Goal: Task Accomplishment & Management: Complete application form

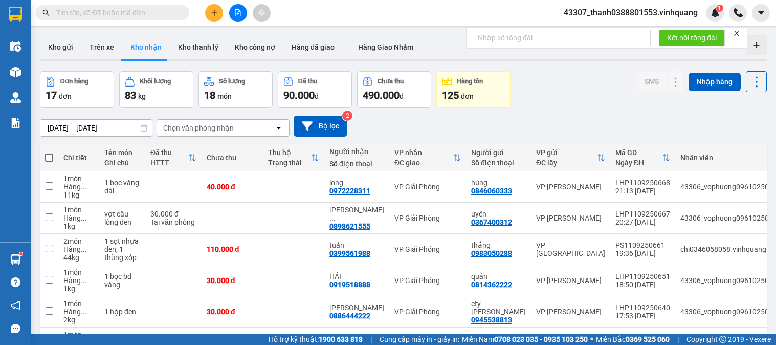
click at [165, 14] on input "text" at bounding box center [116, 12] width 121 height 11
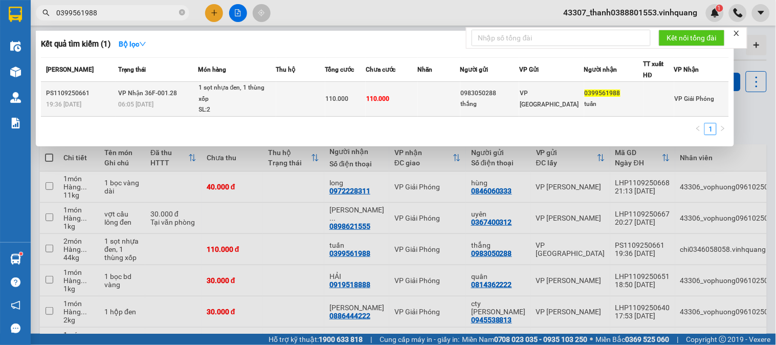
type input "0399561988"
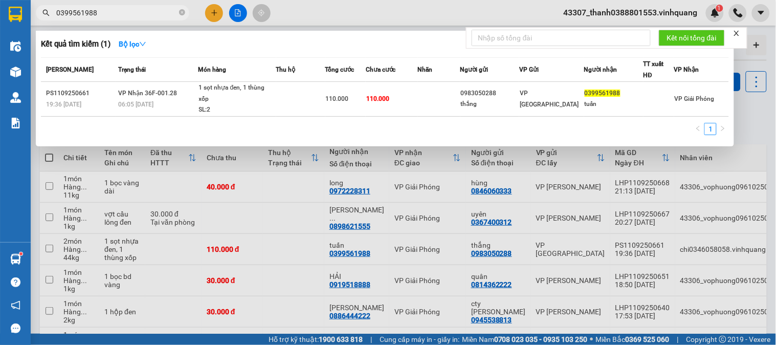
click at [259, 103] on div "1 sọt nhựa đen, 1 thùng xốp" at bounding box center [237, 93] width 77 height 22
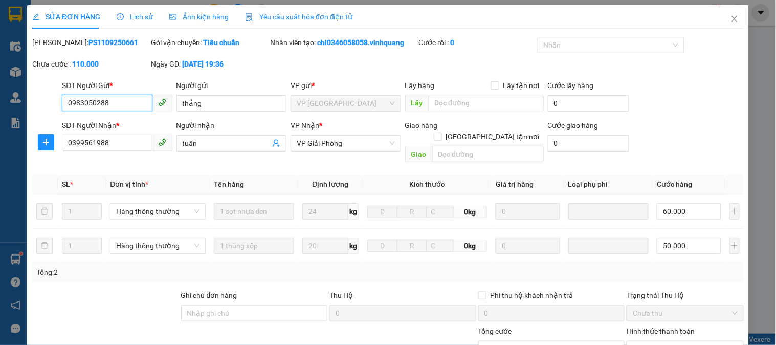
type input "0983050288"
type input "thắng"
type input "0399561988"
type input "tuấn"
type input "110.000"
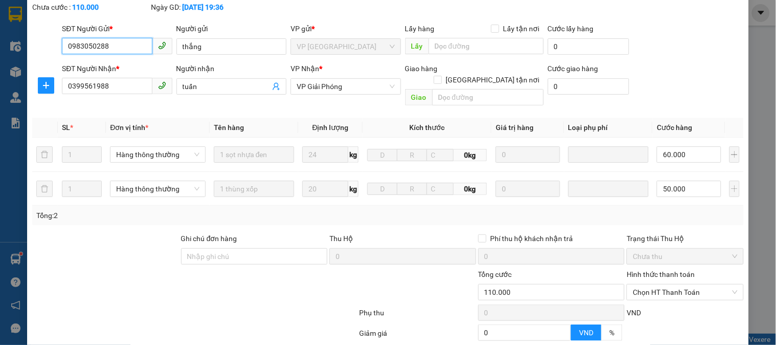
scroll to position [142, 0]
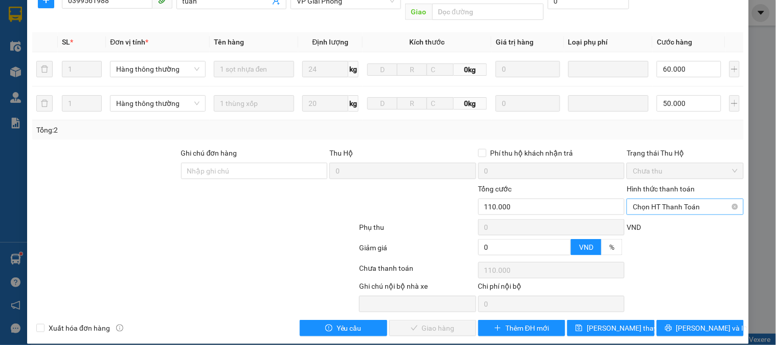
click at [693, 199] on span "Chọn HT Thanh Toán" at bounding box center [685, 206] width 104 height 15
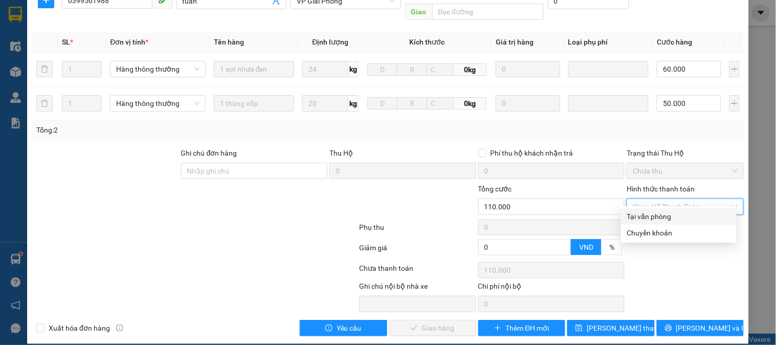
click at [668, 213] on div "Tại văn phòng" at bounding box center [679, 216] width 103 height 11
type input "0"
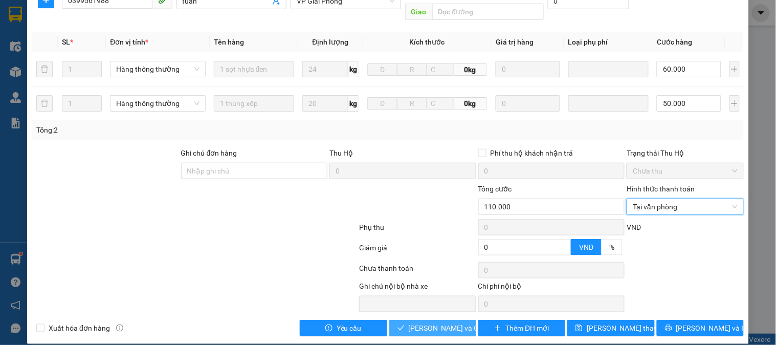
click at [425, 322] on span "[PERSON_NAME] và Giao hàng" at bounding box center [458, 327] width 98 height 11
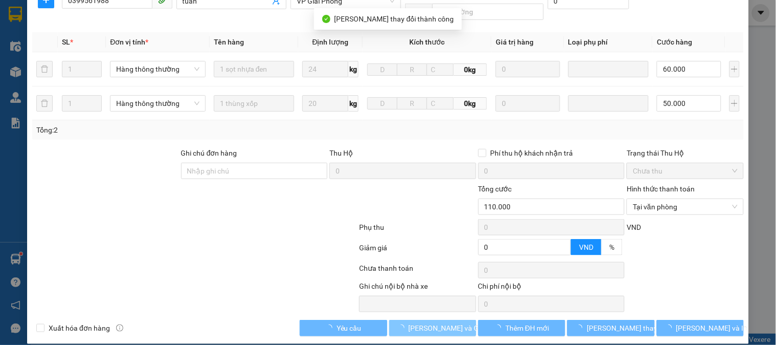
scroll to position [0, 0]
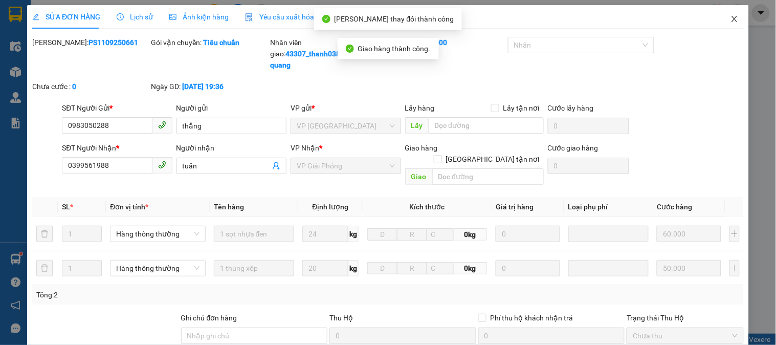
click at [722, 21] on span "Close" at bounding box center [735, 19] width 29 height 29
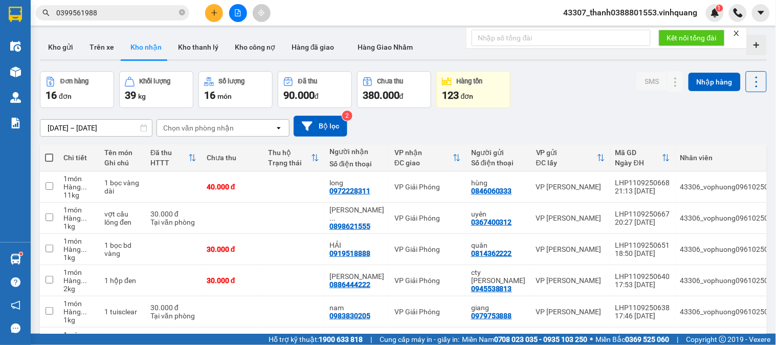
click at [116, 11] on input "0399561988" at bounding box center [116, 12] width 121 height 11
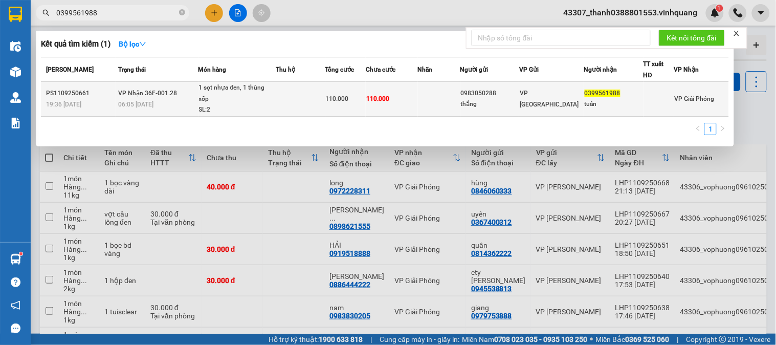
click at [166, 90] on span "VP Nhận 36F-001.28" at bounding box center [147, 93] width 59 height 7
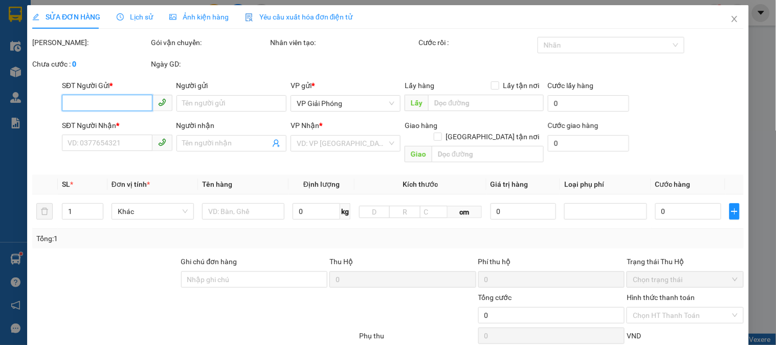
type input "0983050288"
type input "thắng"
type input "0399561988"
type input "tuấn"
type input "110.000"
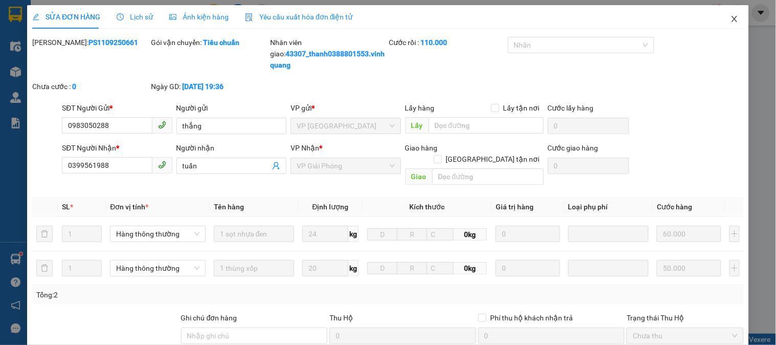
click at [732, 21] on icon "close" at bounding box center [735, 19] width 6 height 6
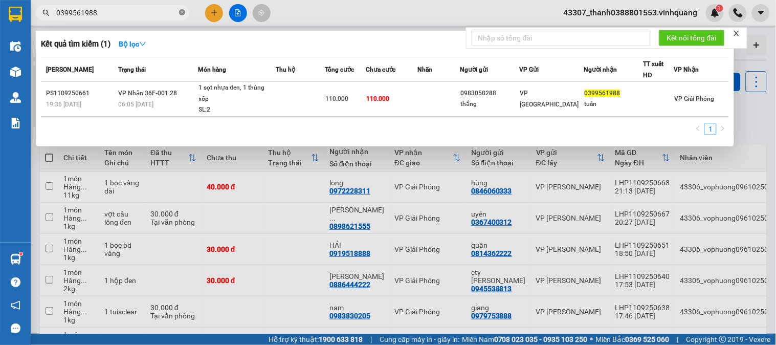
click at [180, 11] on icon "close-circle" at bounding box center [182, 12] width 6 height 6
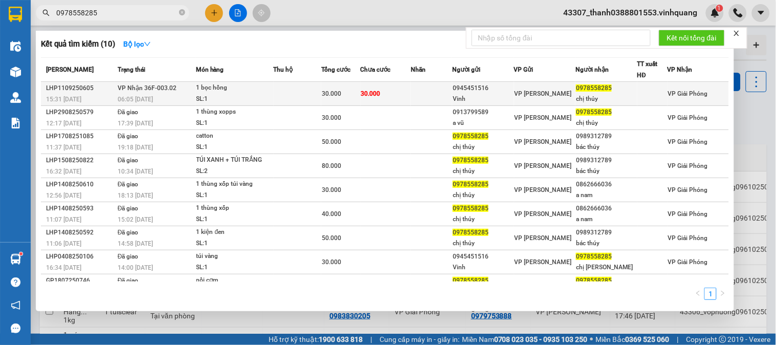
type input "0978558285"
click at [232, 93] on div "1 bọc hồng" at bounding box center [235, 87] width 77 height 11
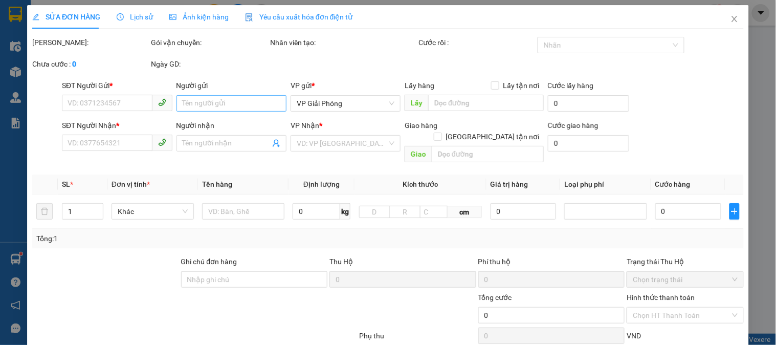
type input "0945451516"
type input "Vinh"
type input "0978558285"
type input "chị thủy"
type input "30.000"
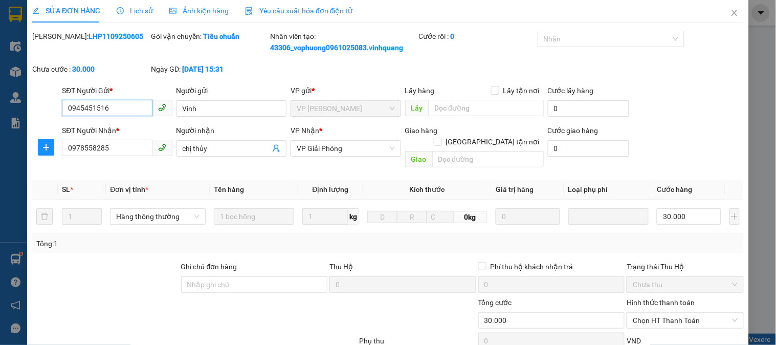
scroll to position [120, 0]
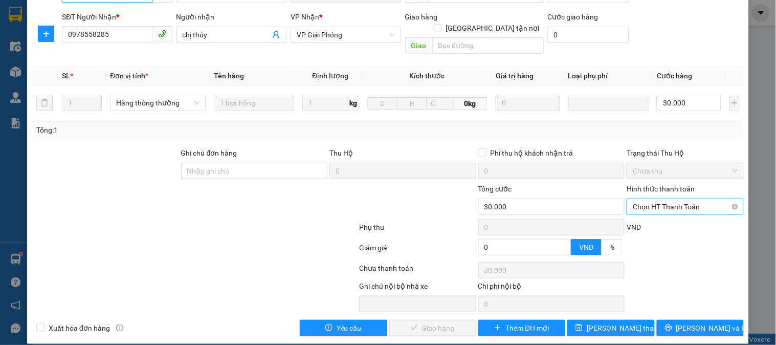
click at [654, 199] on span "Chọn HT Thanh Toán" at bounding box center [685, 206] width 104 height 15
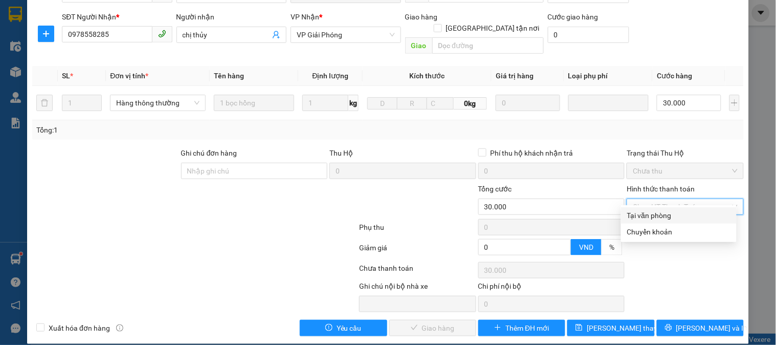
click at [648, 208] on div "Tại văn phòng" at bounding box center [679, 215] width 116 height 16
type input "0"
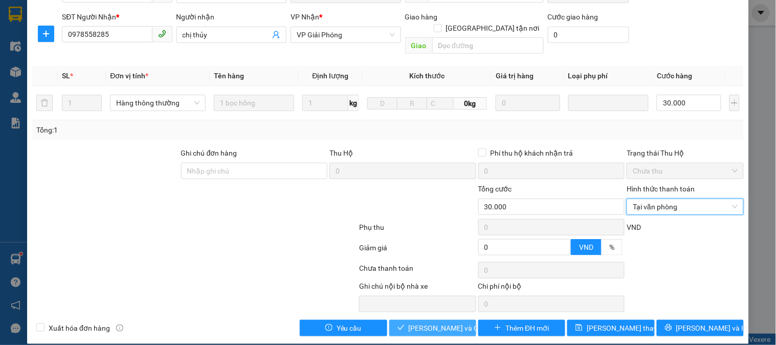
click at [436, 322] on span "[PERSON_NAME] và Giao hàng" at bounding box center [458, 327] width 98 height 11
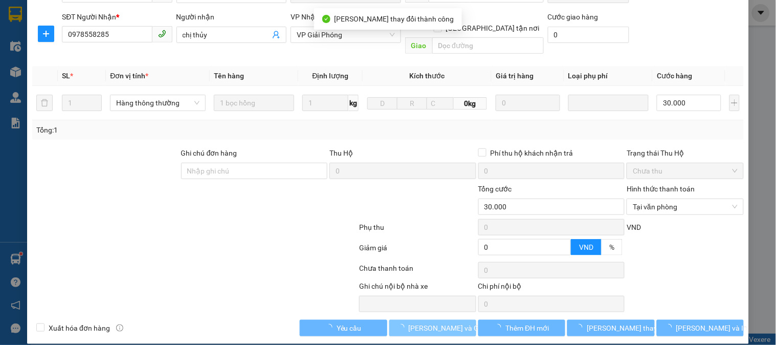
scroll to position [0, 0]
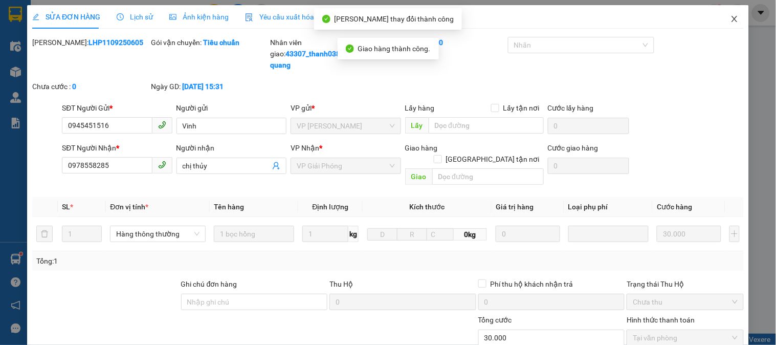
click at [731, 18] on icon "close" at bounding box center [735, 19] width 8 height 8
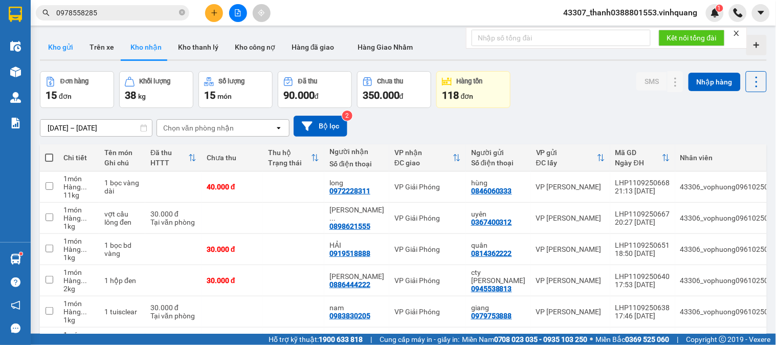
drag, startPoint x: 48, startPoint y: 43, endPoint x: 63, endPoint y: 54, distance: 18.3
click at [50, 45] on button "Kho gửi" at bounding box center [60, 47] width 41 height 25
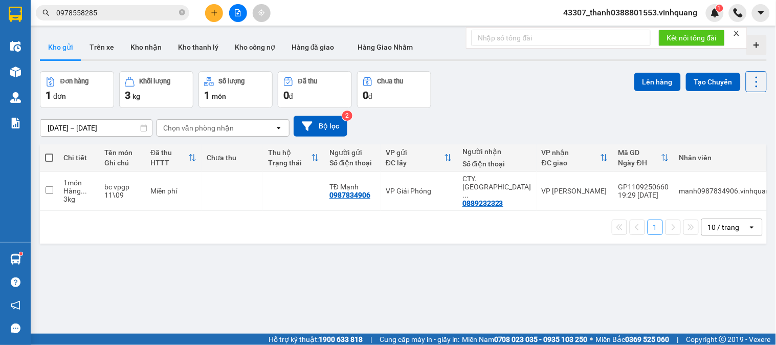
drag, startPoint x: 45, startPoint y: 161, endPoint x: 53, endPoint y: 162, distance: 8.8
click at [45, 161] on span at bounding box center [49, 158] width 8 height 8
click at [49, 153] on input "checkbox" at bounding box center [49, 153] width 0 height 0
checkbox input "true"
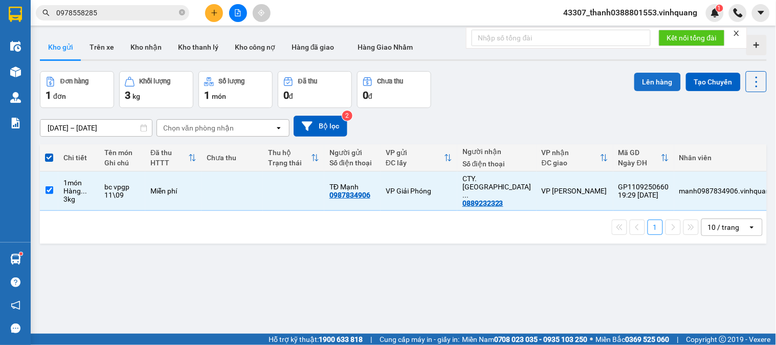
click at [653, 81] on button "Lên hàng" at bounding box center [658, 82] width 47 height 18
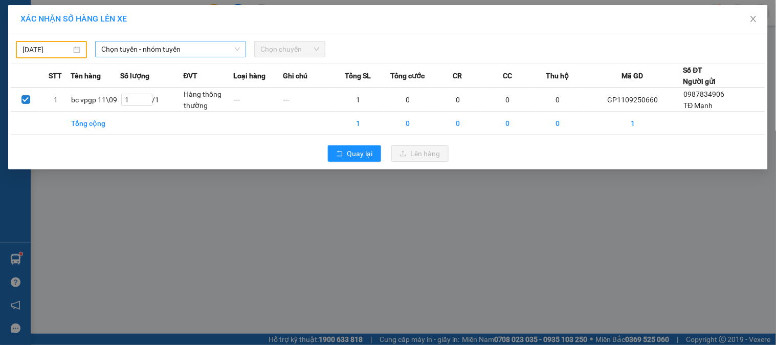
click at [171, 54] on span "Chọn tuyến - nhóm tuyến" at bounding box center [170, 48] width 139 height 15
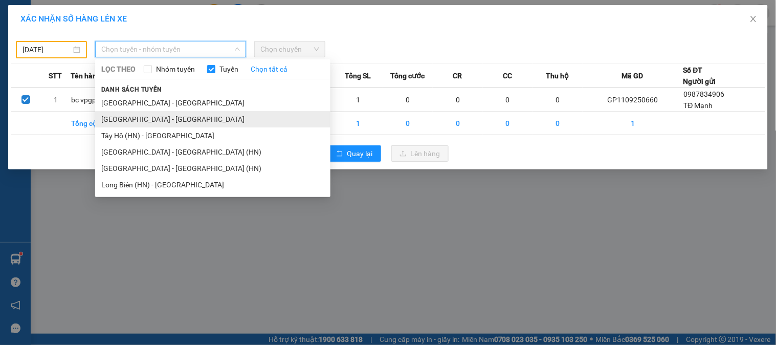
click at [151, 121] on li "[GEOGRAPHIC_DATA] - [GEOGRAPHIC_DATA]" at bounding box center [212, 119] width 235 height 16
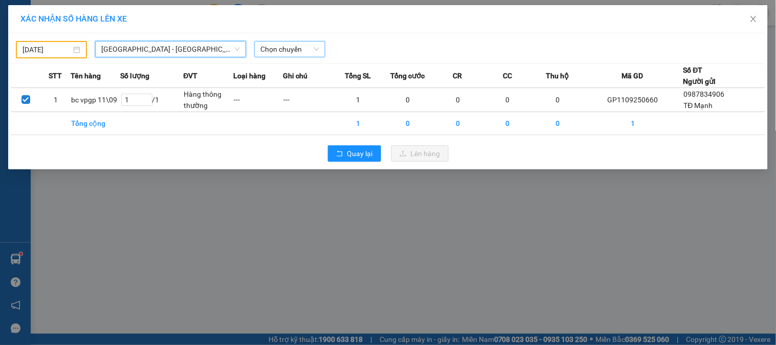
click at [309, 49] on span "Chọn chuyến" at bounding box center [290, 48] width 59 height 15
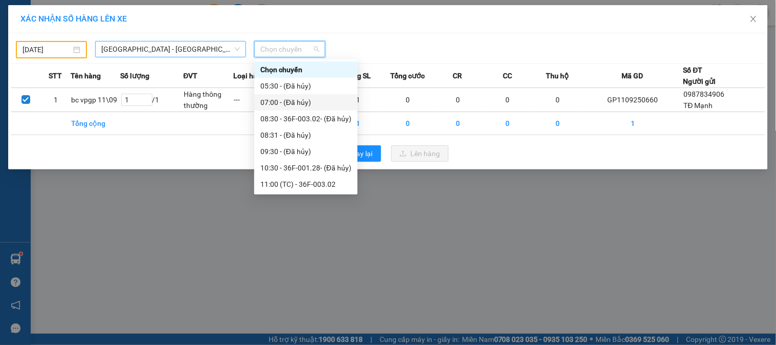
click at [177, 58] on div "[DATE] [GEOGRAPHIC_DATA] - [GEOGRAPHIC_DATA] LỌC THEO Nhóm tuyến Tuyến Chọn tất…" at bounding box center [388, 101] width 760 height 136
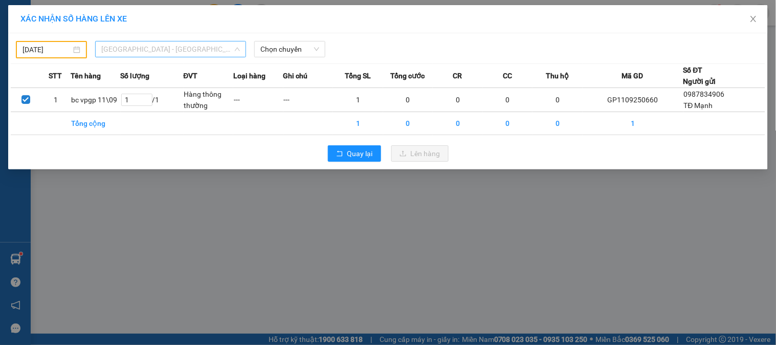
click at [175, 55] on span "[GEOGRAPHIC_DATA] - [GEOGRAPHIC_DATA]" at bounding box center [170, 48] width 139 height 15
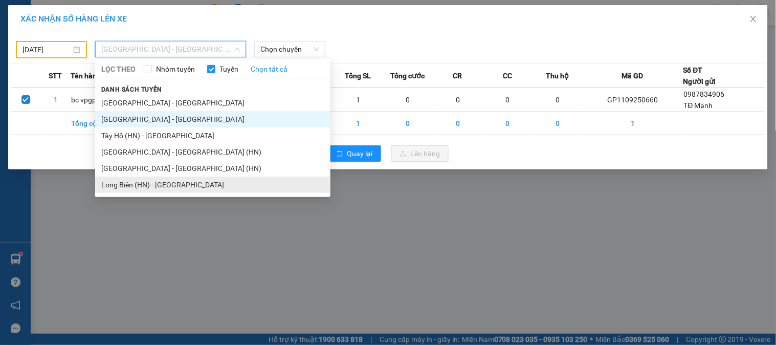
click at [129, 186] on li "Long Biên (HN) - [GEOGRAPHIC_DATA]" at bounding box center [212, 185] width 235 height 16
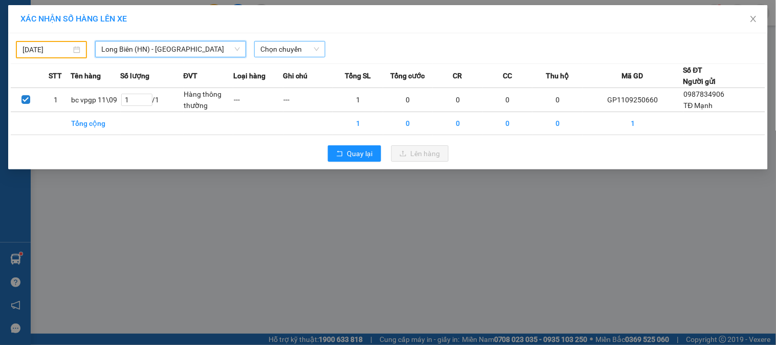
click at [261, 53] on span "Chọn chuyến" at bounding box center [290, 48] width 59 height 15
click at [143, 46] on span "Long Biên (HN) - [GEOGRAPHIC_DATA]" at bounding box center [170, 48] width 139 height 15
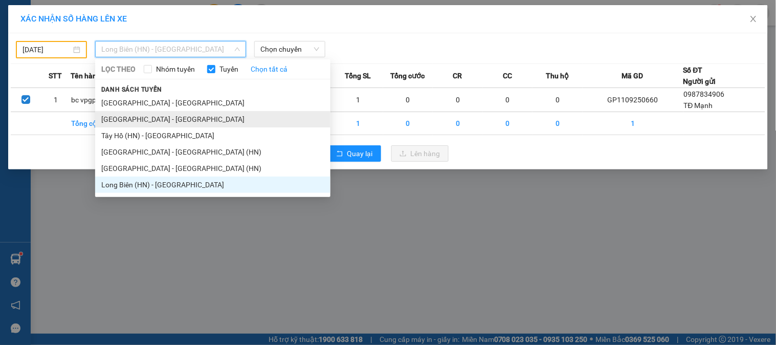
click at [159, 119] on li "[GEOGRAPHIC_DATA] - [GEOGRAPHIC_DATA]" at bounding box center [212, 119] width 235 height 16
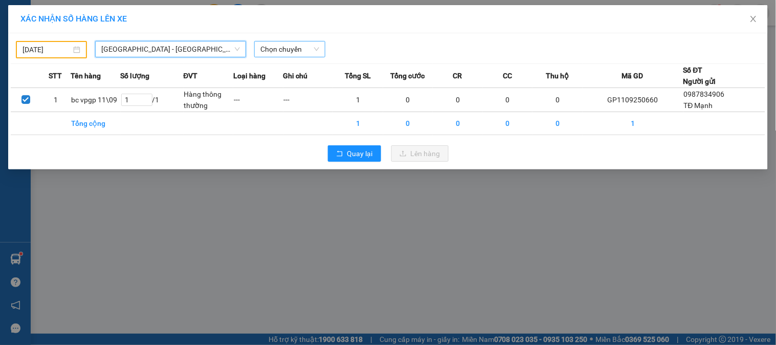
click at [277, 44] on span "Chọn chuyến" at bounding box center [290, 48] width 59 height 15
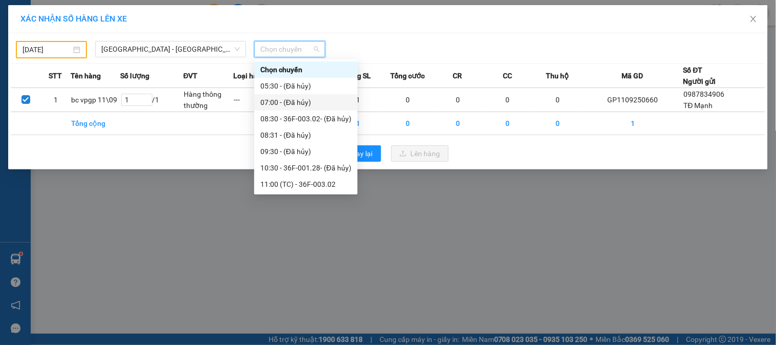
click at [285, 99] on div "07:00 - (Đã hủy)" at bounding box center [306, 102] width 91 height 11
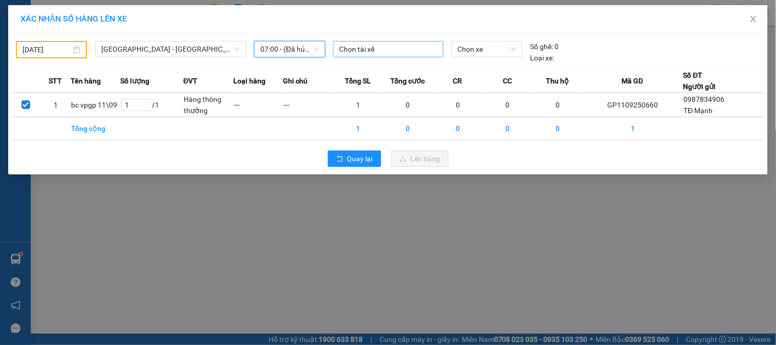
click at [359, 52] on div at bounding box center [388, 49] width 105 height 12
click at [277, 55] on span "07:00 - (Đã hủy)" at bounding box center [290, 48] width 59 height 15
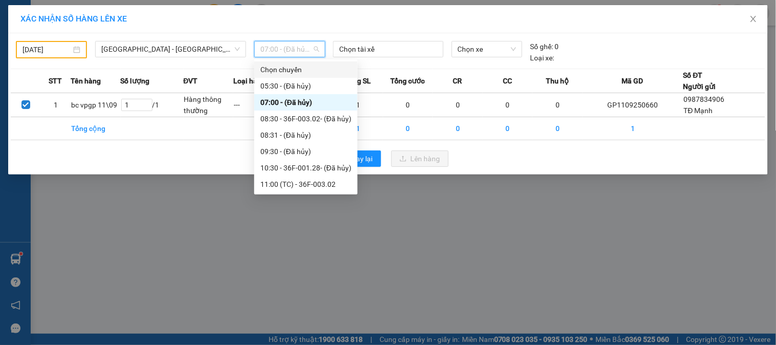
click at [206, 57] on div "[GEOGRAPHIC_DATA] - [GEOGRAPHIC_DATA] LỌC THEO Nhóm tuyến Tuyến Chọn tất cả Dan…" at bounding box center [170, 49] width 159 height 17
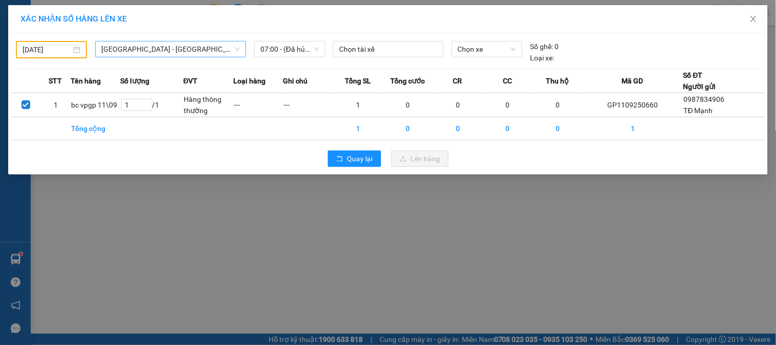
click at [203, 55] on span "[GEOGRAPHIC_DATA] - [GEOGRAPHIC_DATA]" at bounding box center [170, 48] width 139 height 15
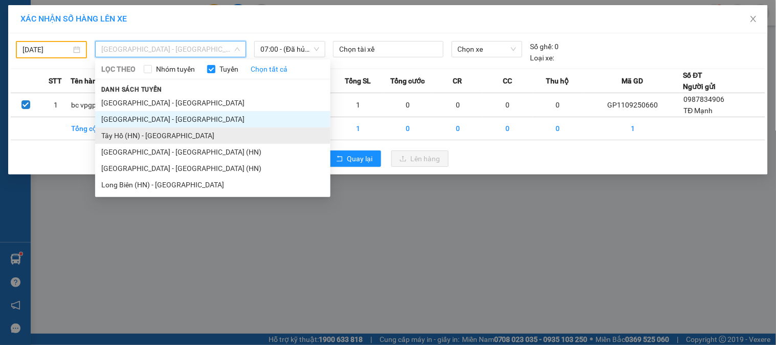
click at [162, 129] on li "Tây Hồ (HN) - [GEOGRAPHIC_DATA]" at bounding box center [212, 135] width 235 height 16
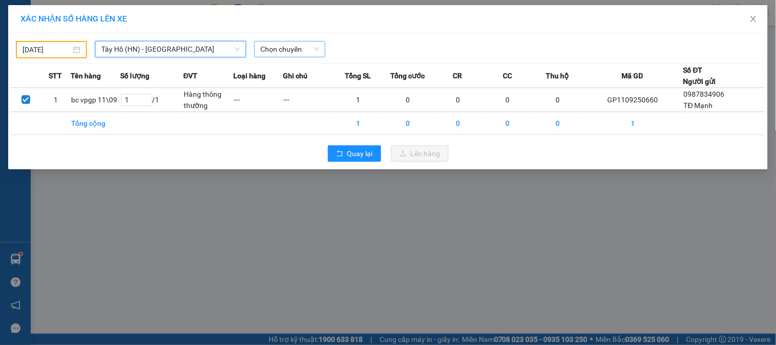
click at [285, 52] on span "Chọn chuyến" at bounding box center [290, 48] width 59 height 15
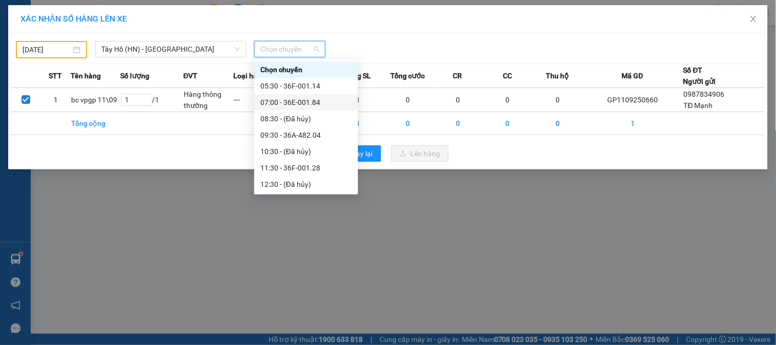
click at [291, 101] on div "07:00 - 36E-001.84" at bounding box center [307, 102] width 92 height 11
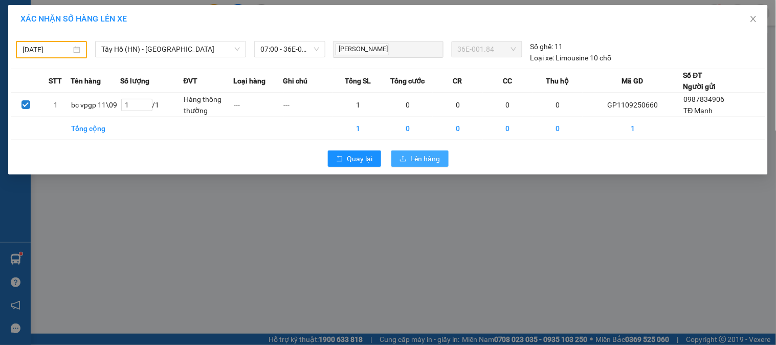
click at [441, 159] on button "Lên hàng" at bounding box center [420, 158] width 57 height 16
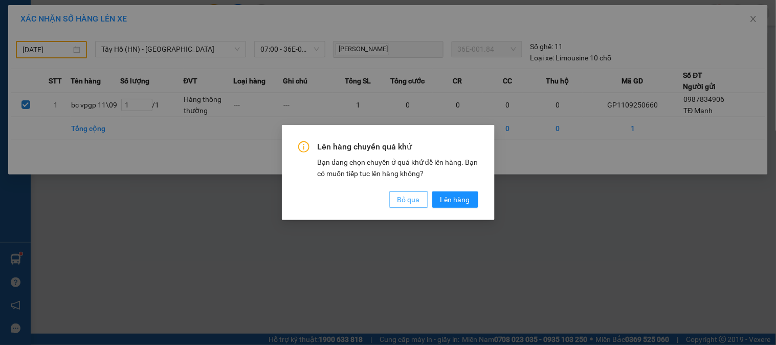
click at [402, 197] on span "Bỏ qua" at bounding box center [409, 199] width 23 height 11
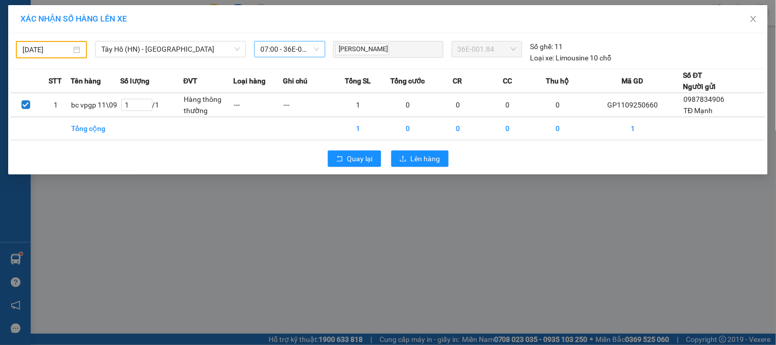
click at [317, 55] on span "07:00 - 36E-001.84" at bounding box center [290, 48] width 59 height 15
click at [54, 52] on input "[DATE]" at bounding box center [47, 49] width 49 height 11
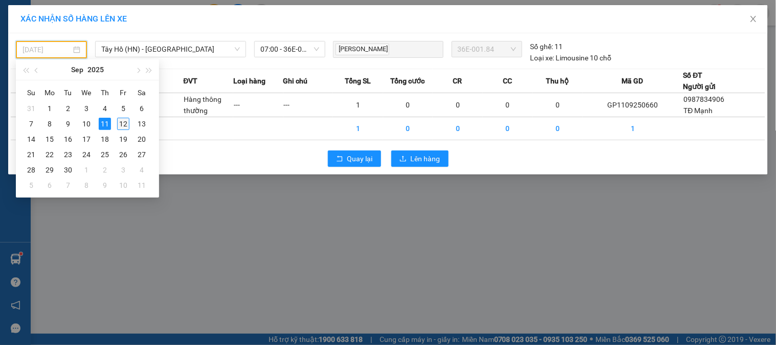
click at [123, 121] on div "12" at bounding box center [123, 124] width 12 height 12
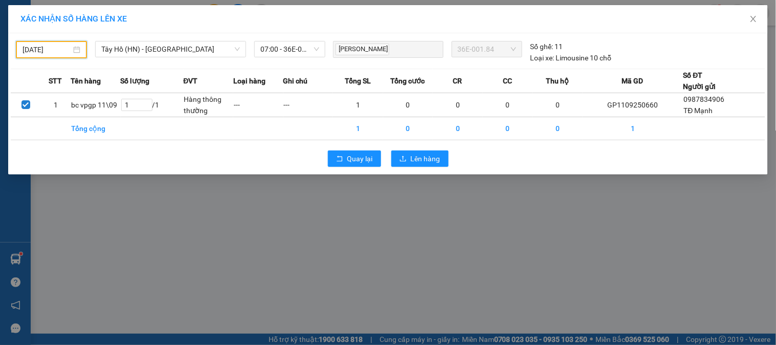
type input "[DATE]"
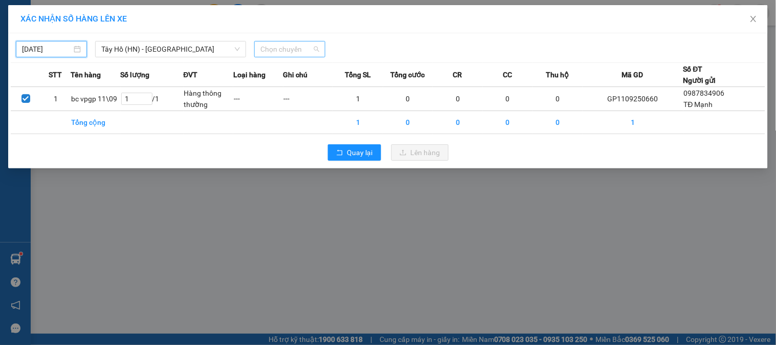
click at [309, 45] on span "Chọn chuyến" at bounding box center [290, 48] width 59 height 15
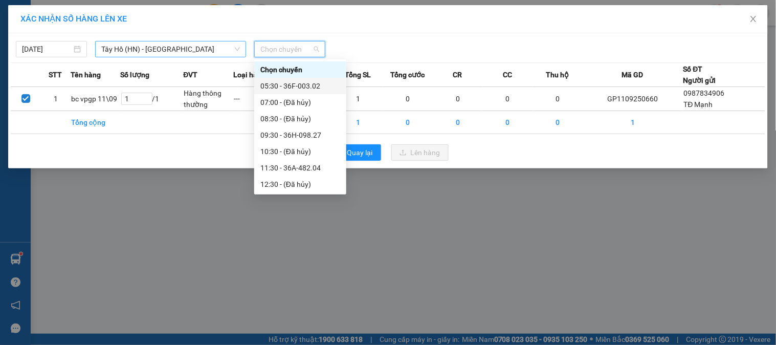
click at [201, 50] on span "Tây Hồ (HN) - [GEOGRAPHIC_DATA]" at bounding box center [170, 48] width 139 height 15
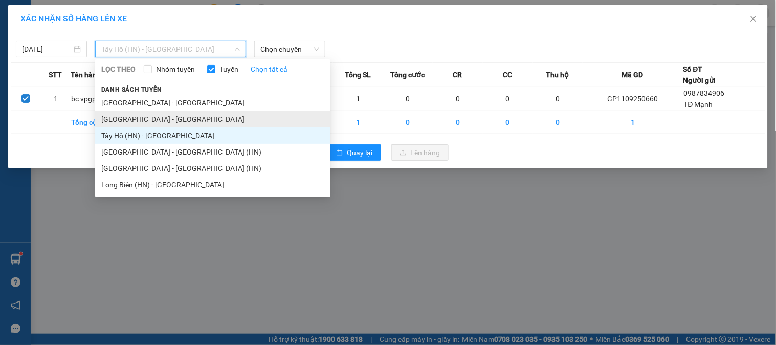
click at [156, 117] on li "[GEOGRAPHIC_DATA] - [GEOGRAPHIC_DATA]" at bounding box center [212, 119] width 235 height 16
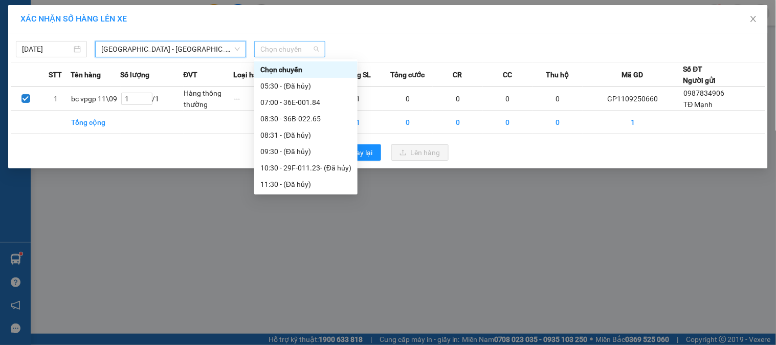
click at [297, 49] on span "Chọn chuyến" at bounding box center [290, 48] width 59 height 15
click at [300, 105] on div "07:00 - 36E-001.84" at bounding box center [306, 102] width 91 height 11
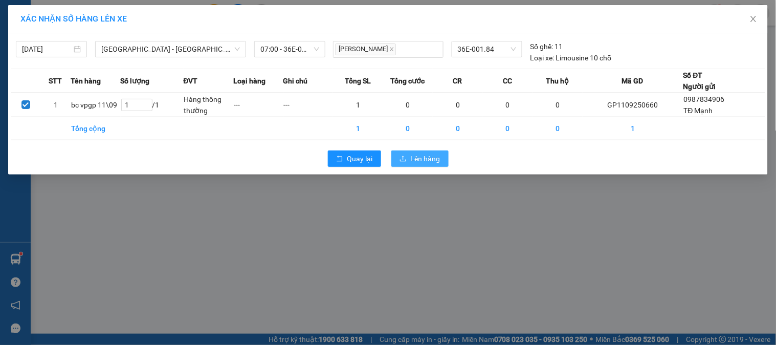
click at [412, 162] on span "Lên hàng" at bounding box center [426, 158] width 30 height 11
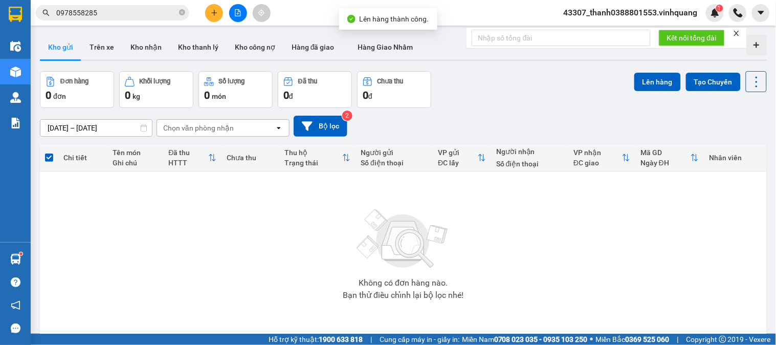
click at [237, 15] on icon "file-add" at bounding box center [237, 12] width 7 height 7
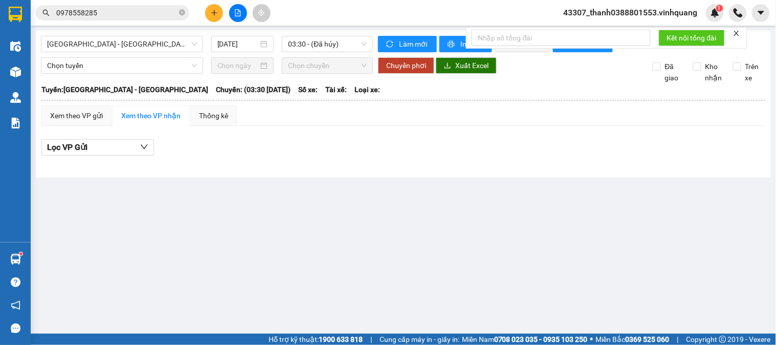
click at [236, 11] on icon "file-add" at bounding box center [237, 12] width 7 height 7
click at [234, 15] on button at bounding box center [238, 13] width 18 height 18
click at [234, 14] on icon "file-add" at bounding box center [237, 12] width 7 height 7
click at [91, 121] on div "Xem theo VP gửi" at bounding box center [76, 115] width 53 height 11
click at [242, 13] on button at bounding box center [238, 13] width 18 height 18
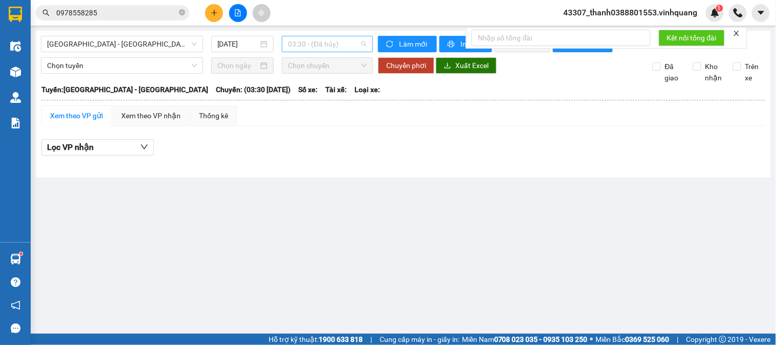
click at [318, 47] on span "03:30 - (Đã hủy)" at bounding box center [327, 43] width 79 height 15
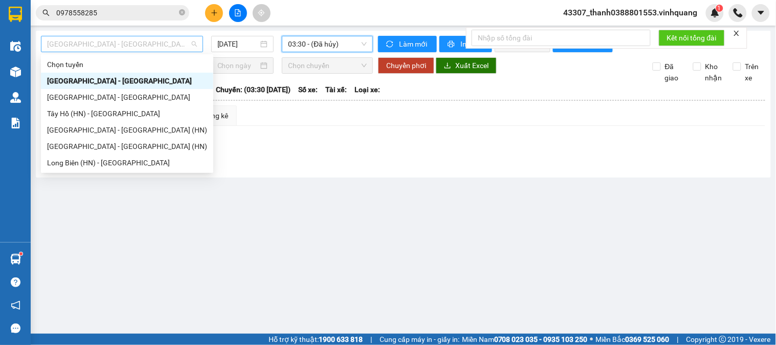
click at [155, 42] on span "[GEOGRAPHIC_DATA] - [GEOGRAPHIC_DATA]" at bounding box center [122, 43] width 150 height 15
click at [103, 99] on div "[GEOGRAPHIC_DATA] - [GEOGRAPHIC_DATA]" at bounding box center [127, 97] width 160 height 11
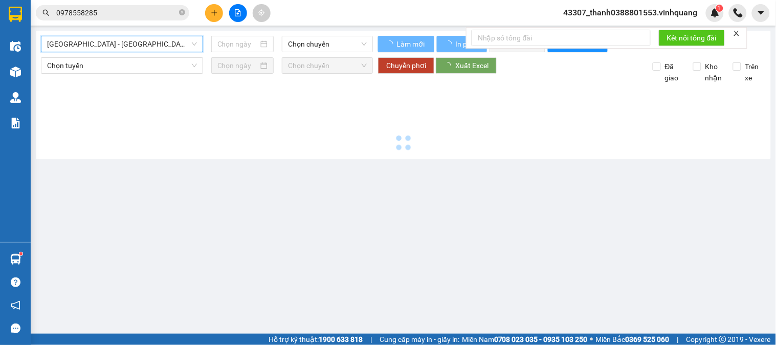
type input "[DATE]"
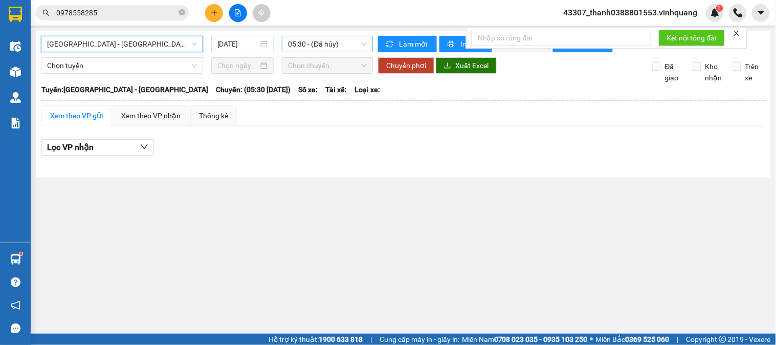
click at [328, 50] on span "05:30 - (Đã hủy)" at bounding box center [327, 43] width 79 height 15
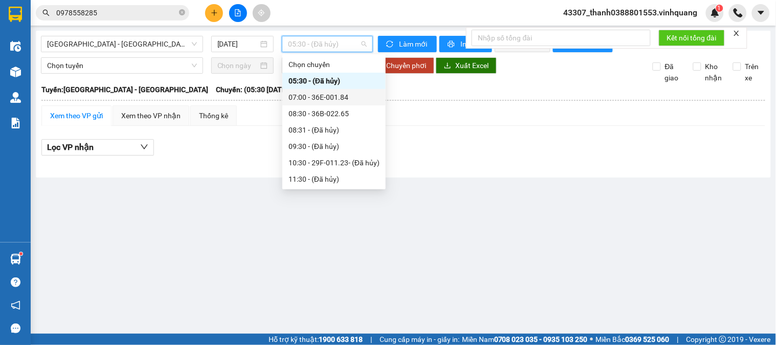
click at [324, 98] on div "07:00 - 36E-001.84" at bounding box center [334, 97] width 91 height 11
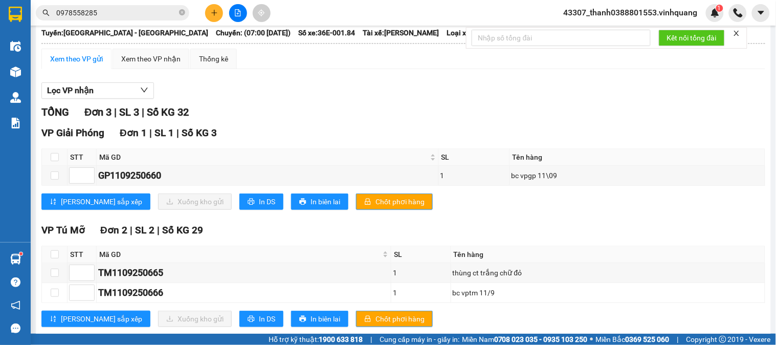
scroll to position [88, 0]
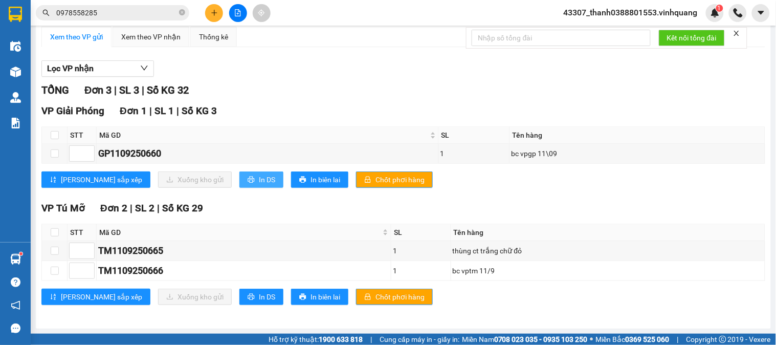
click at [248, 177] on icon "printer" at bounding box center [251, 180] width 7 height 7
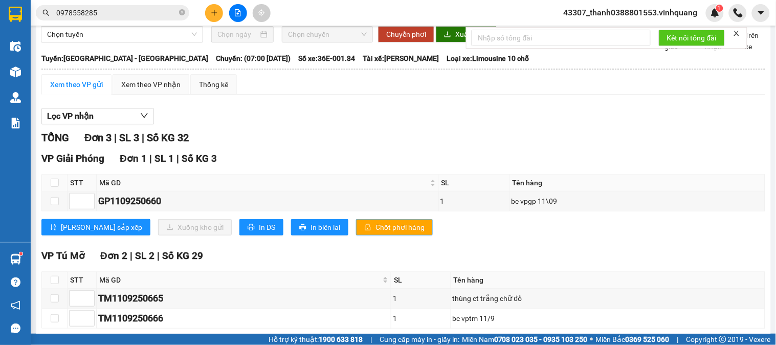
scroll to position [0, 0]
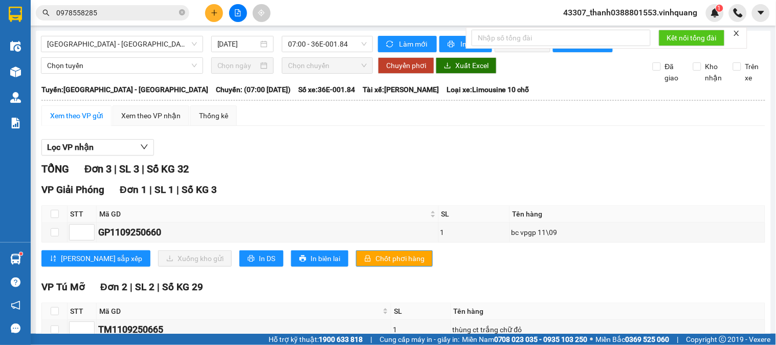
click at [346, 198] on div "VP Giải Phóng Đơn 1 | SL 1 | Số KG 3" at bounding box center [403, 189] width 724 height 15
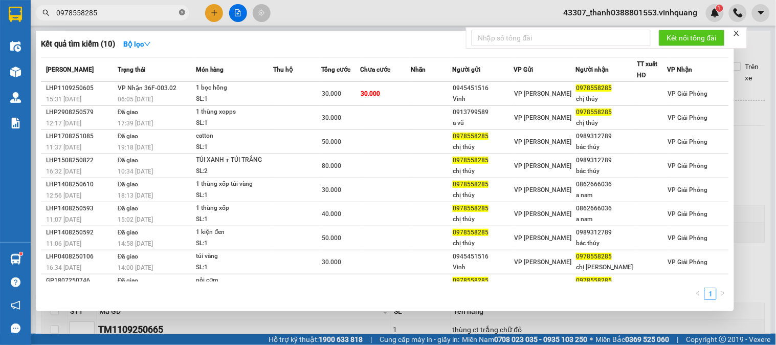
click at [183, 13] on icon "close-circle" at bounding box center [182, 12] width 6 height 6
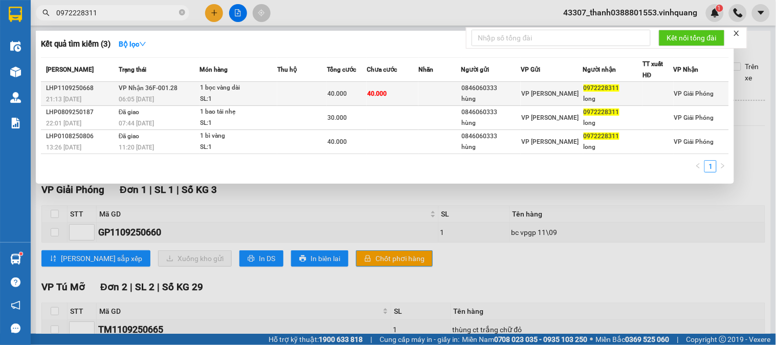
type input "0972228311"
click at [300, 95] on td at bounding box center [302, 94] width 50 height 24
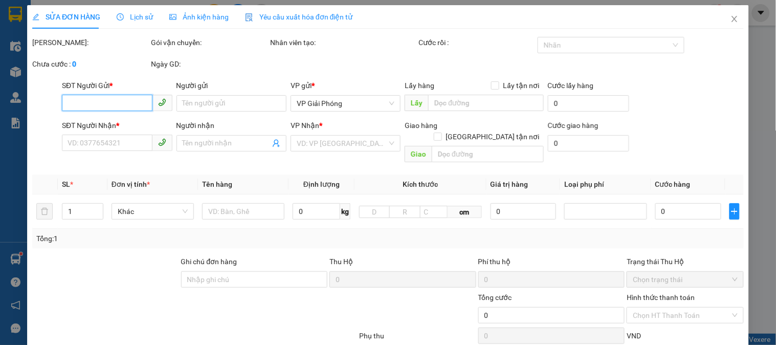
type input "0846060333"
type input "hùng"
type input "0972228311"
type input "long"
type input "40.000"
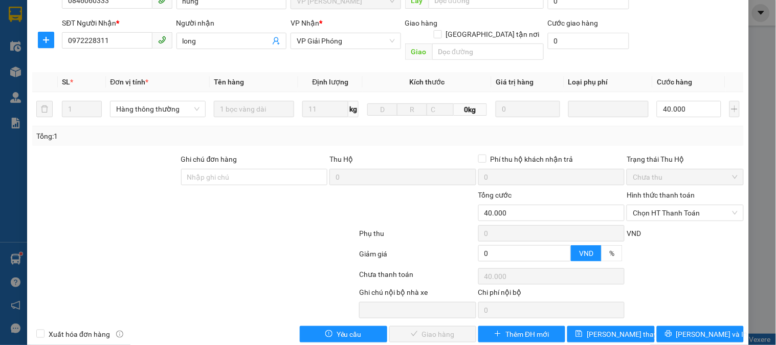
scroll to position [120, 0]
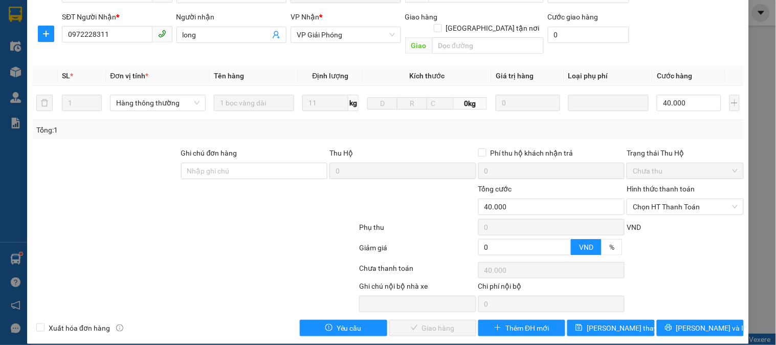
click at [274, 240] on div at bounding box center [194, 250] width 327 height 20
click at [669, 199] on span "Chọn HT Thanh Toán" at bounding box center [685, 206] width 104 height 15
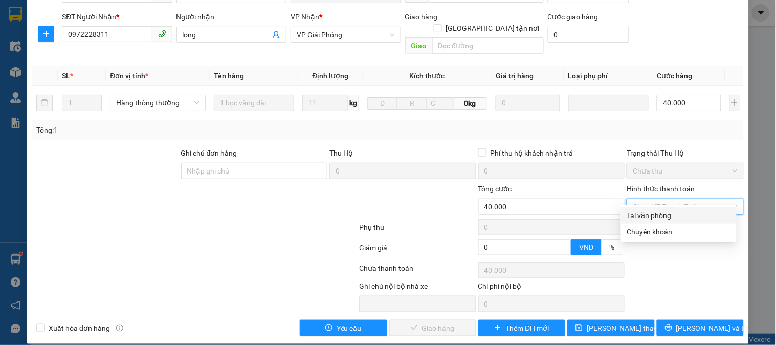
click at [665, 215] on div "Tại văn phòng" at bounding box center [679, 215] width 103 height 11
type input "0"
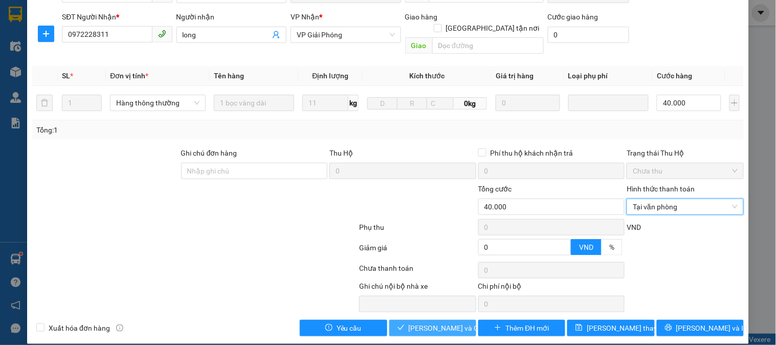
click at [444, 322] on span "[PERSON_NAME] và Giao hàng" at bounding box center [458, 327] width 98 height 11
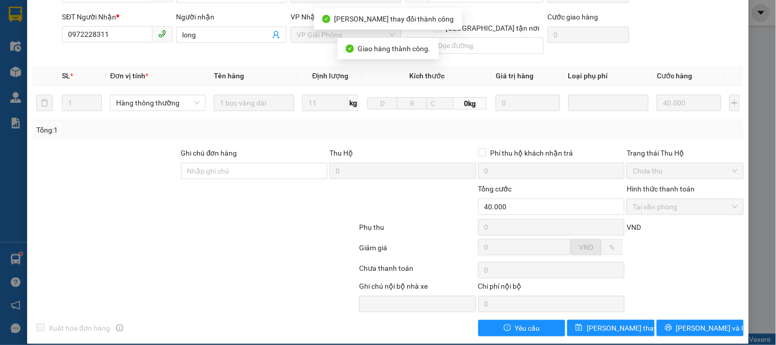
scroll to position [0, 0]
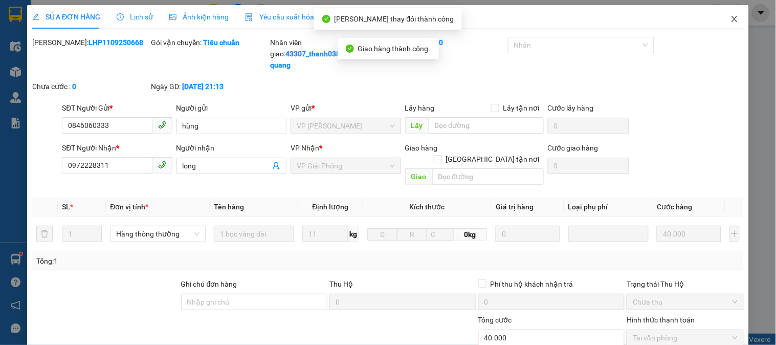
click at [731, 19] on icon "close" at bounding box center [735, 19] width 8 height 8
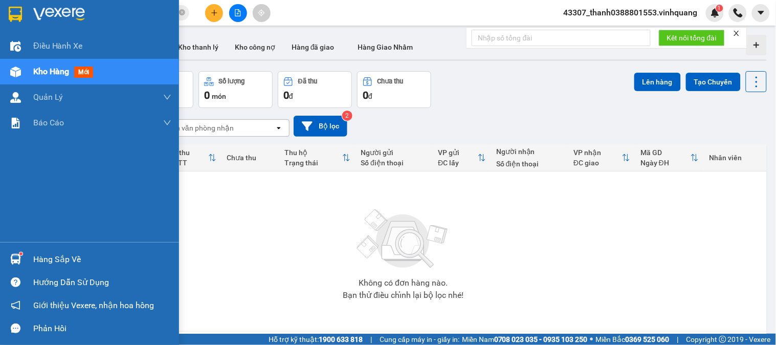
click at [45, 262] on div "Hàng sắp về" at bounding box center [102, 259] width 138 height 15
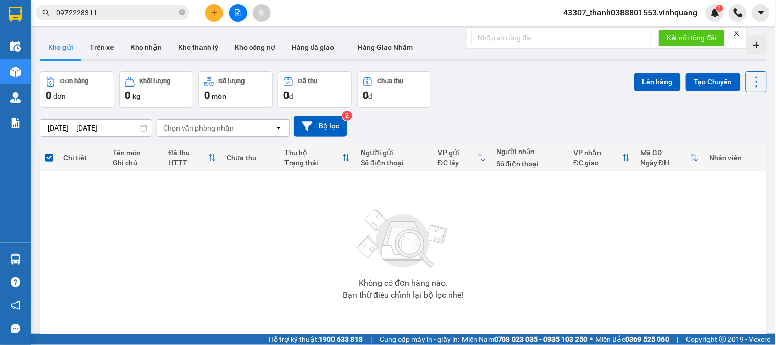
click at [680, 244] on section "Kết quả tìm kiếm ( 3 ) Bộ lọc Mã ĐH Trạng thái Món hàng Thu hộ Tổng cước Chưa c…" at bounding box center [388, 172] width 776 height 345
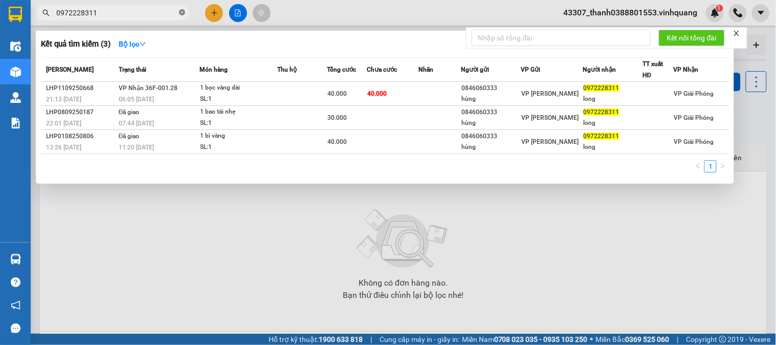
click at [184, 14] on icon "close-circle" at bounding box center [182, 12] width 6 height 6
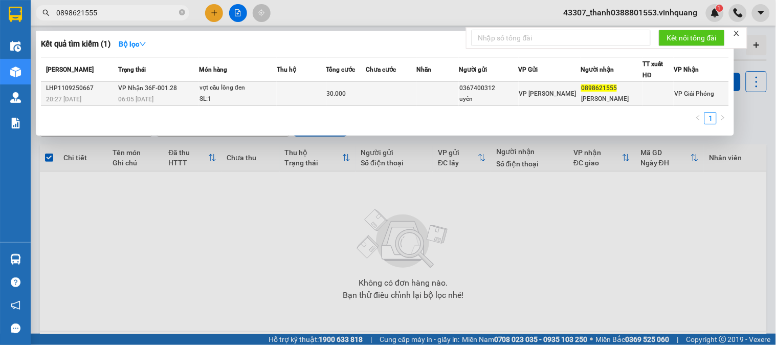
type input "0898621555"
click at [267, 100] on div "SL: 1" at bounding box center [238, 99] width 77 height 11
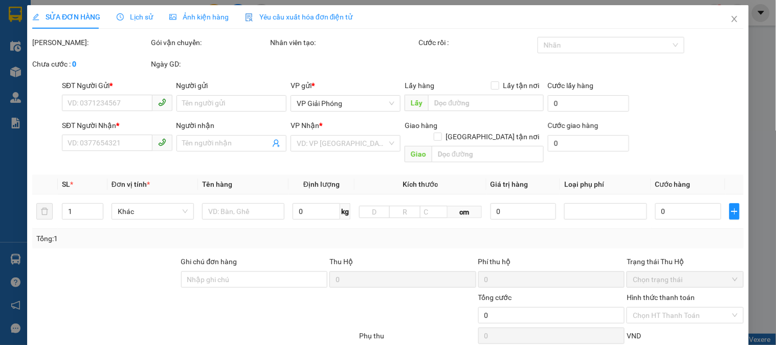
type input "0367400312"
type input "uyên"
type input "0898621555"
type input "[PERSON_NAME]"
type input "30.000"
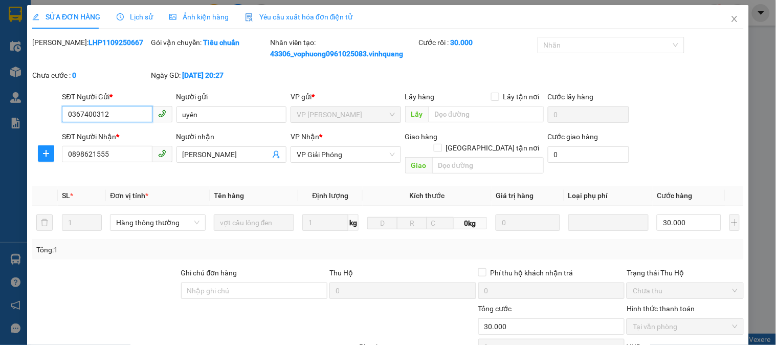
scroll to position [120, 0]
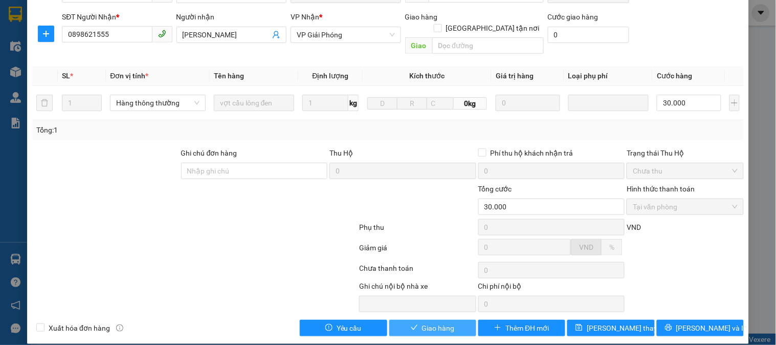
click at [458, 320] on button "Giao hàng" at bounding box center [433, 328] width 87 height 16
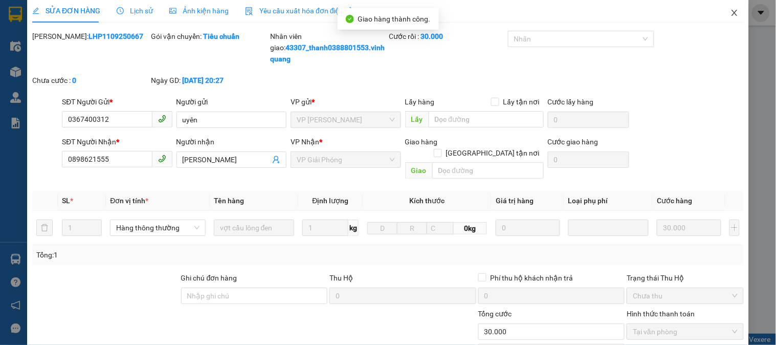
scroll to position [0, 0]
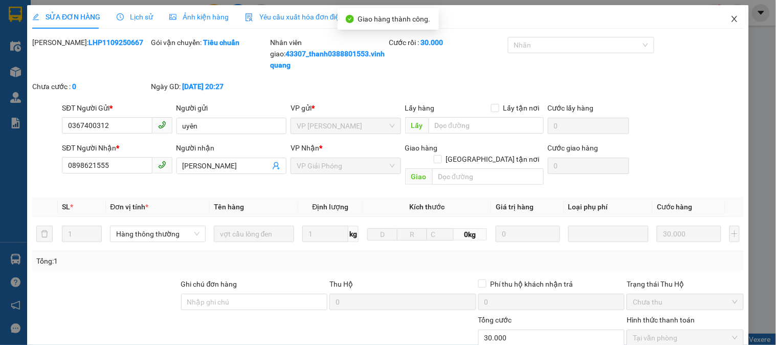
click at [732, 19] on icon "close" at bounding box center [735, 19] width 6 height 6
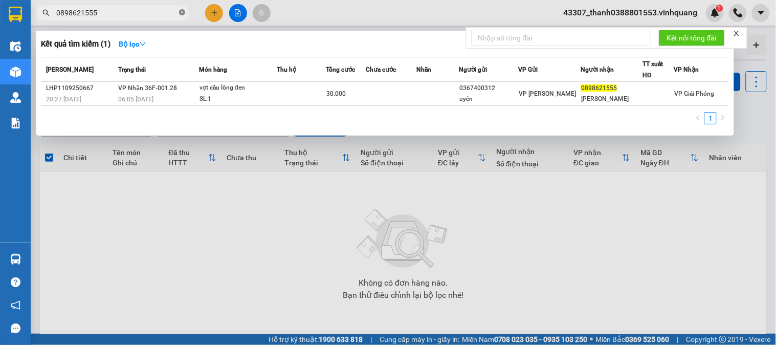
click at [181, 12] on icon "close-circle" at bounding box center [182, 12] width 6 height 6
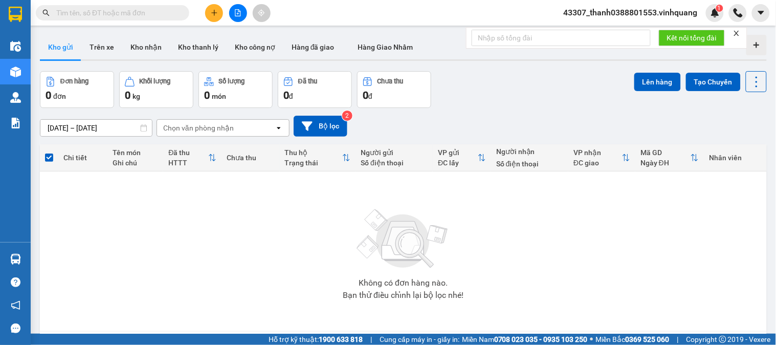
click at [156, 14] on input "text" at bounding box center [116, 12] width 121 height 11
type input "0"
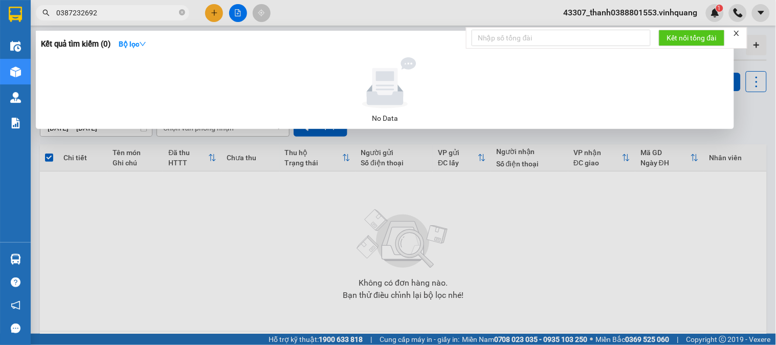
click at [104, 14] on input "0387232692" at bounding box center [116, 12] width 121 height 11
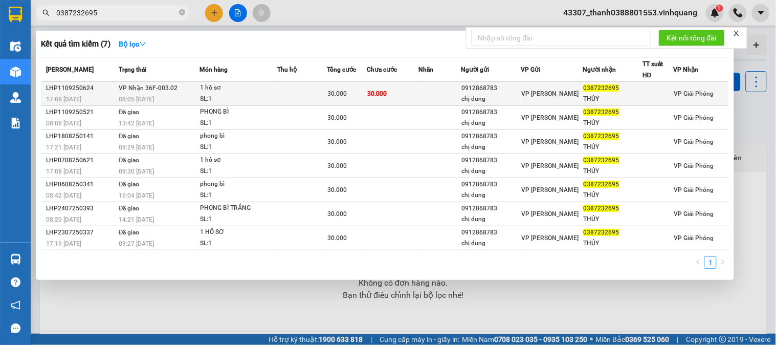
type input "0387232695"
click at [239, 91] on div "1 hồ sơ" at bounding box center [238, 87] width 77 height 11
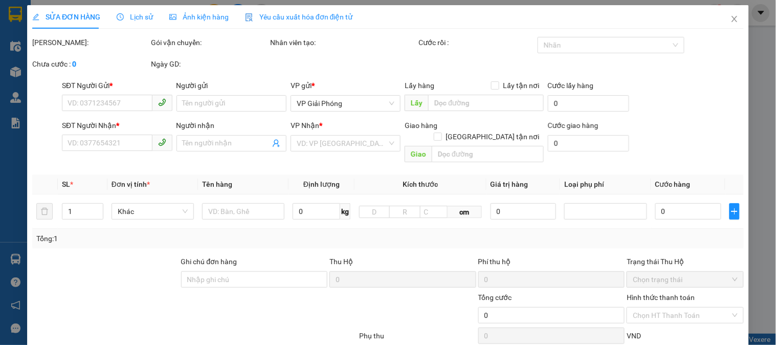
type input "0912868783"
type input "chị dung"
type input "0387232695"
type input "THÚY"
type input "30.000"
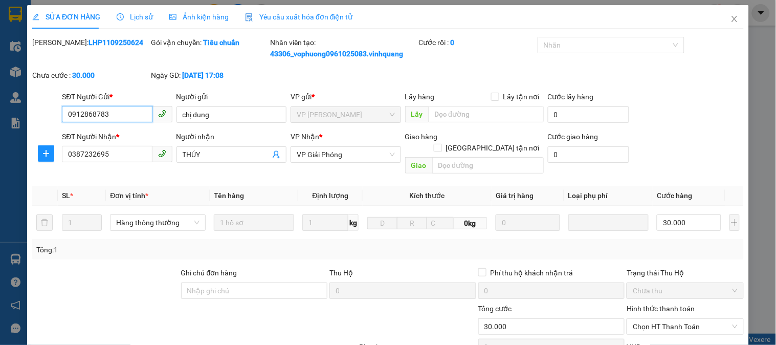
scroll to position [120, 0]
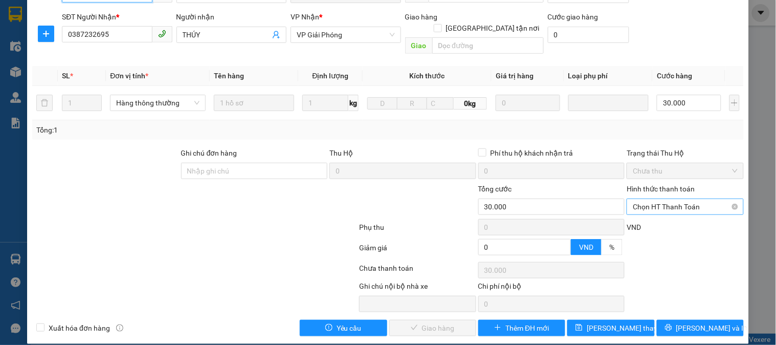
click at [662, 199] on span "Chọn HT Thanh Toán" at bounding box center [685, 206] width 104 height 15
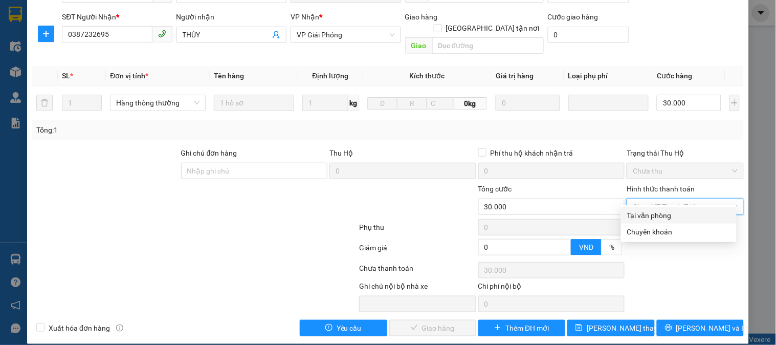
click at [656, 210] on div "Tại văn phòng" at bounding box center [679, 215] width 103 height 11
type input "0"
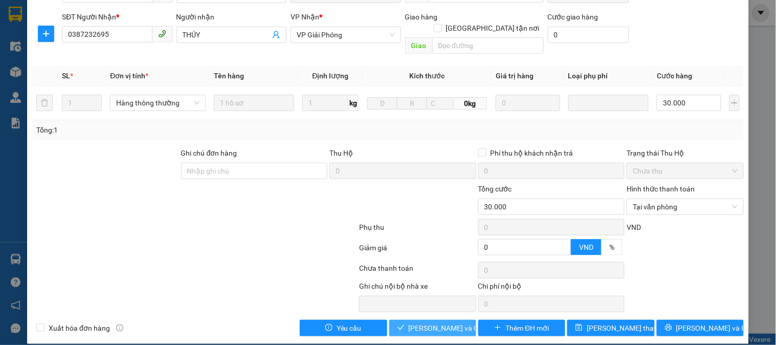
drag, startPoint x: 434, startPoint y: 310, endPoint x: 440, endPoint y: 311, distance: 6.7
click at [434, 320] on button "[PERSON_NAME] và Giao hàng" at bounding box center [433, 328] width 87 height 16
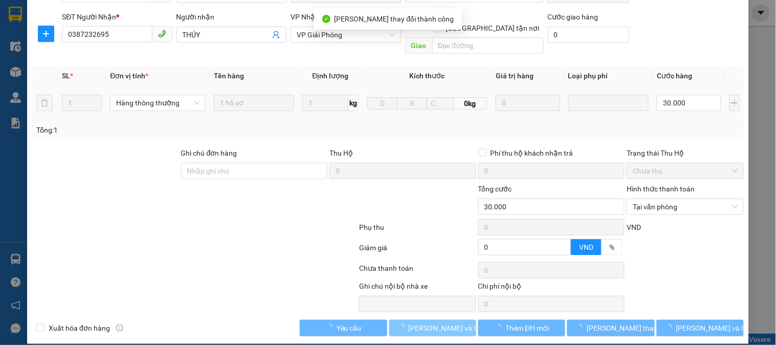
scroll to position [0, 0]
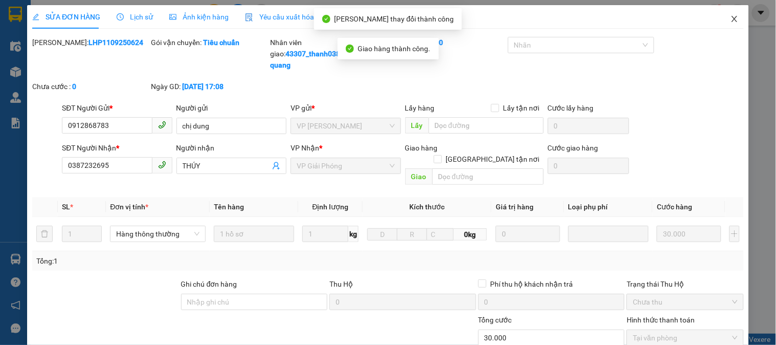
click at [732, 20] on icon "close" at bounding box center [735, 19] width 6 height 6
